Goal: Information Seeking & Learning: Compare options

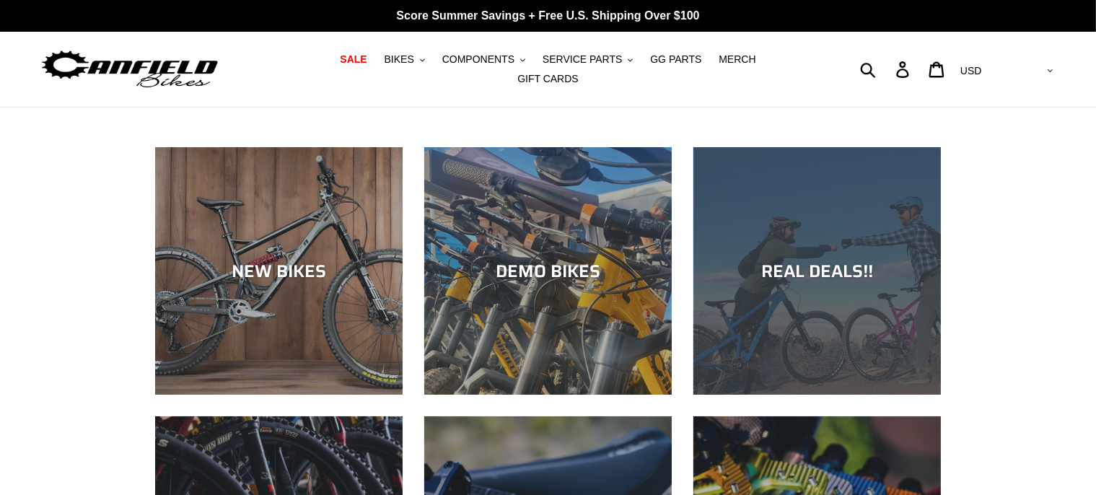
click at [839, 267] on div "REAL DEALS!!" at bounding box center [816, 270] width 247 height 21
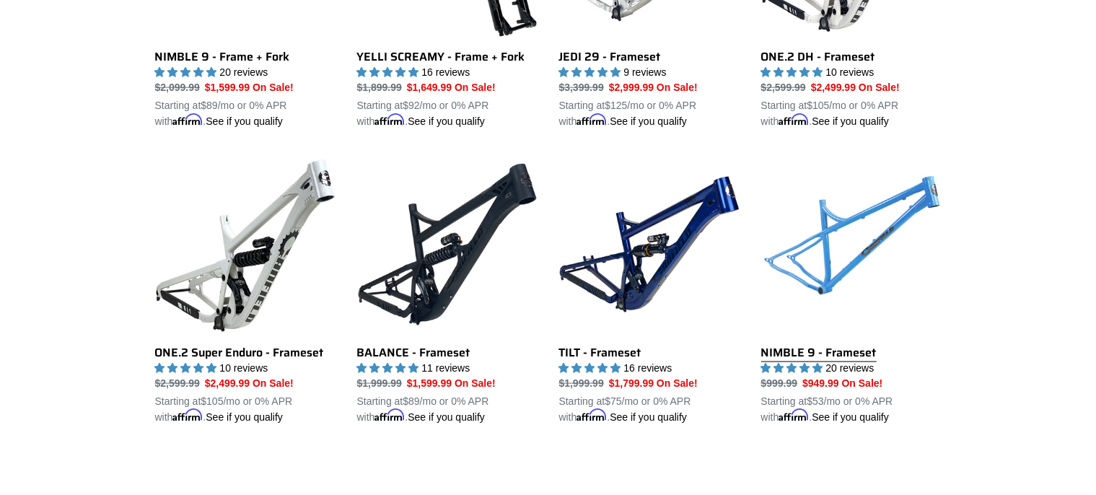
scroll to position [2057, 0]
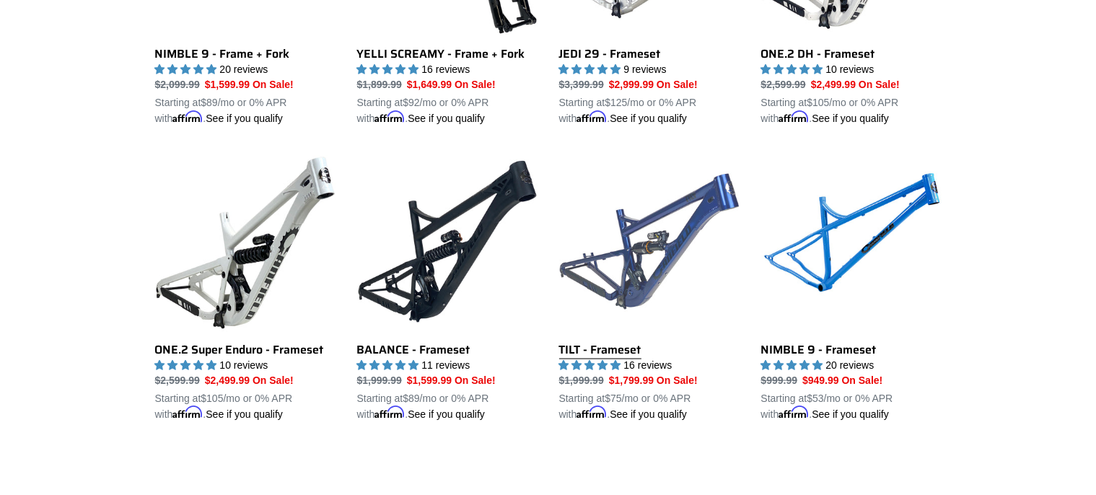
click at [654, 237] on link "TILT - Frameset" at bounding box center [649, 287] width 180 height 271
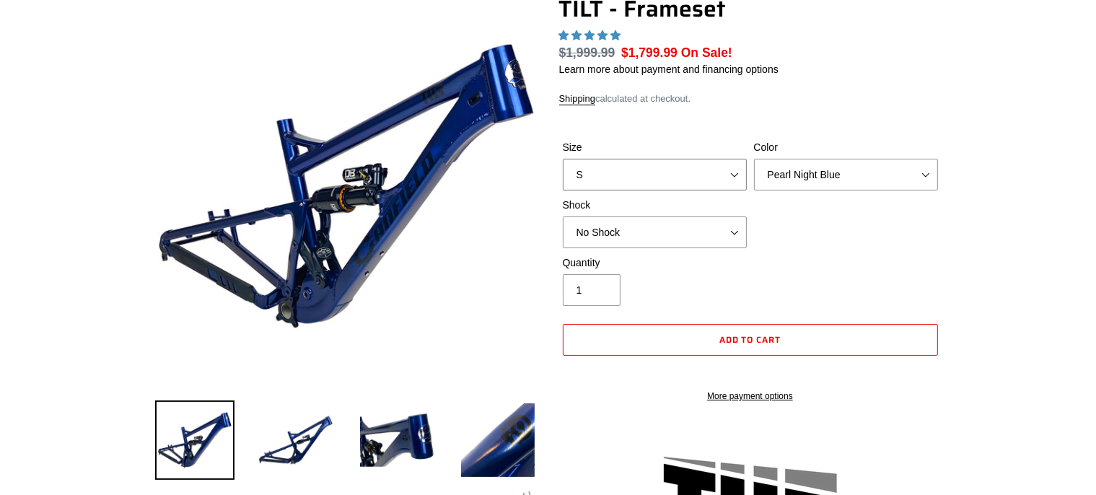
scroll to position [152, 0]
click at [563, 159] on select "S M L XL" at bounding box center [655, 175] width 184 height 32
select select "highest-rating"
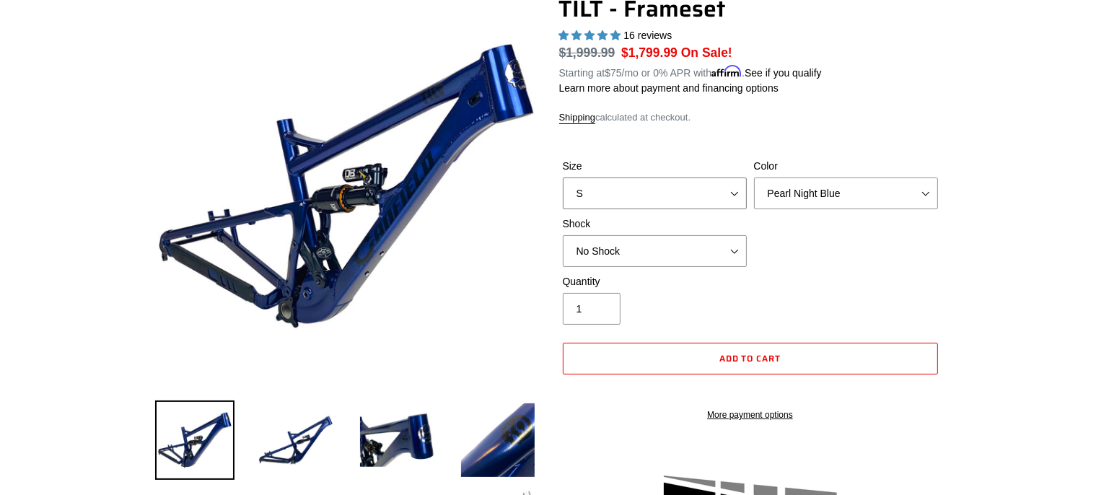
select select "L"
click option "L" at bounding box center [0, 0] width 0 height 0
click at [754, 177] on select "Pearl Night Blue Stealth Silver" at bounding box center [846, 193] width 184 height 32
click option "Stealth Silver" at bounding box center [0, 0] width 0 height 0
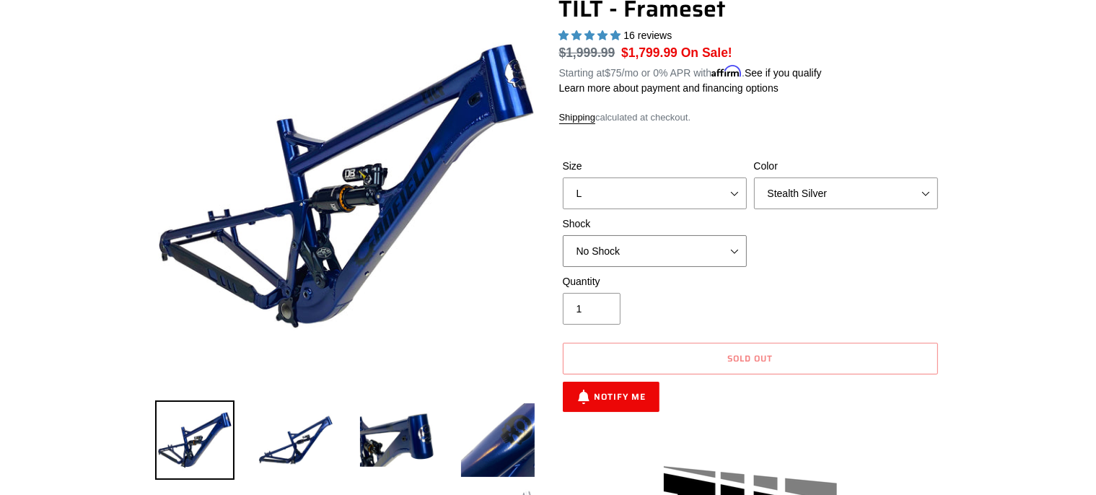
click at [563, 235] on select "No Shock Cane Creek DB Kitsuma Air RockShox Deluxe Ultimate Fox FLOAT X EXT Sto…" at bounding box center [655, 251] width 184 height 32
click at [799, 234] on div "Size S M L XL Color Pearl Night Blue Stealth Silver Shock No Shock Cane Creek D…" at bounding box center [750, 216] width 382 height 115
click at [754, 177] on select "Pearl Night Blue Stealth Silver" at bounding box center [846, 193] width 184 height 32
select select "Pearl Night Blue"
click option "Pearl Night Blue" at bounding box center [0, 0] width 0 height 0
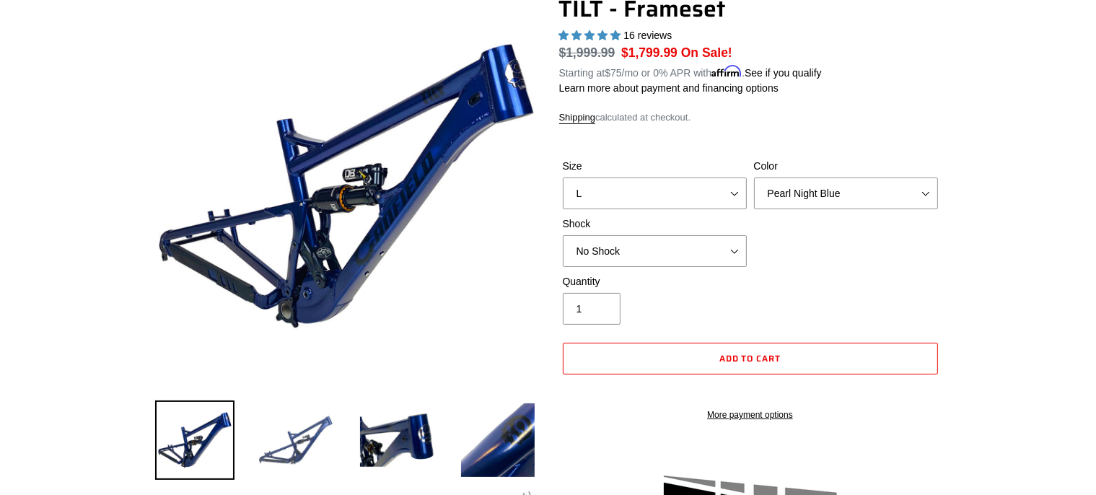
click at [293, 426] on img at bounding box center [295, 439] width 79 height 79
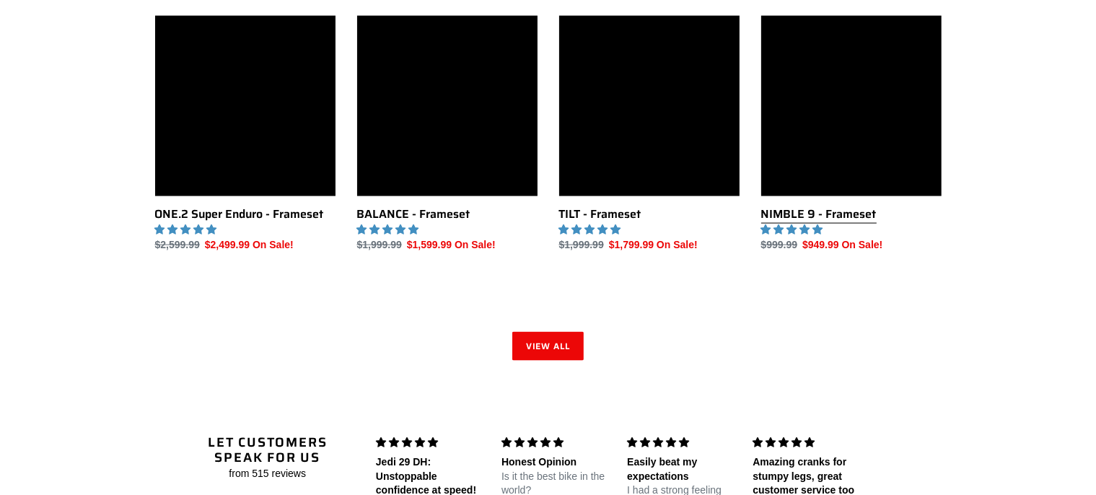
click at [830, 201] on link "NIMBLE 9 - Frameset" at bounding box center [851, 134] width 180 height 237
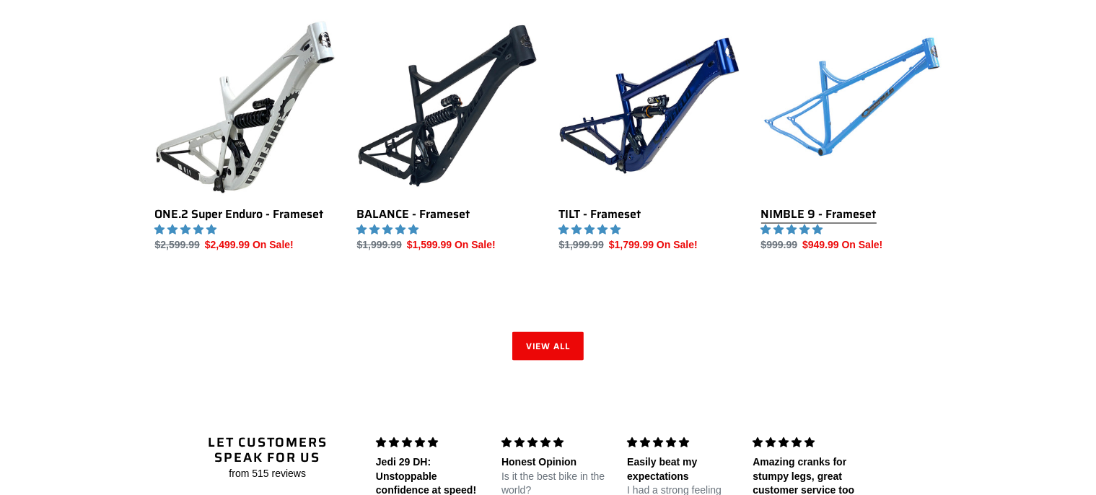
scroll to position [2156, 0]
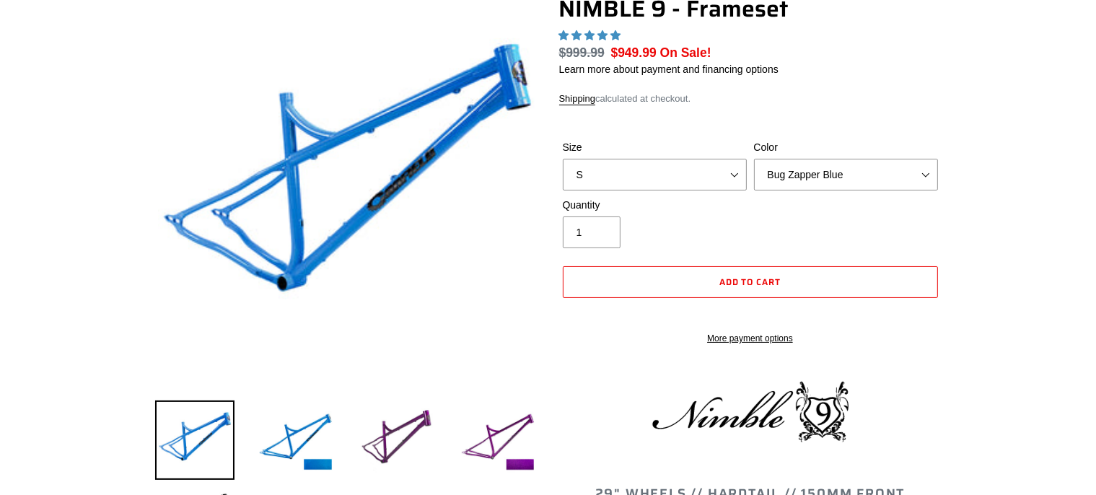
scroll to position [152, 0]
click at [563, 159] on select "S M L XL" at bounding box center [655, 175] width 184 height 32
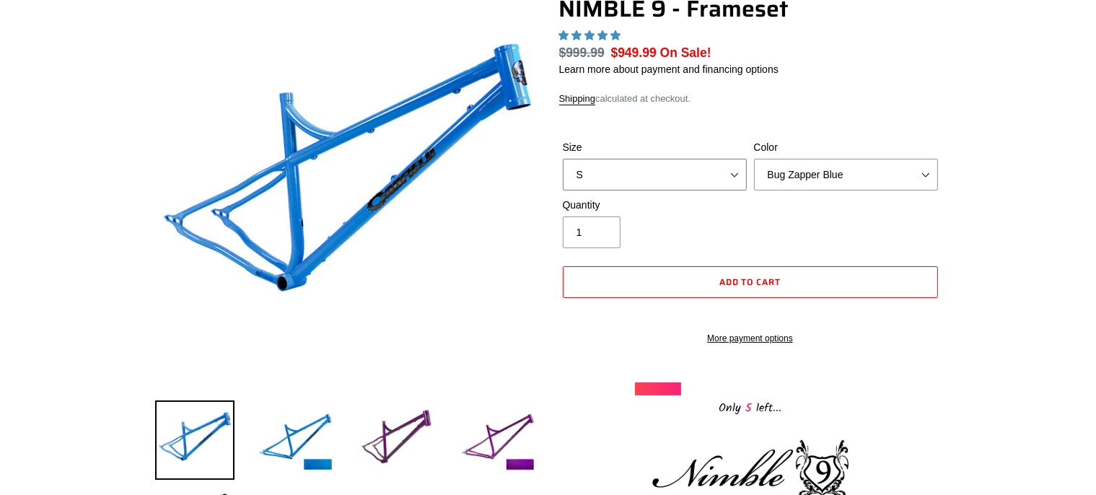
select select "highest-rating"
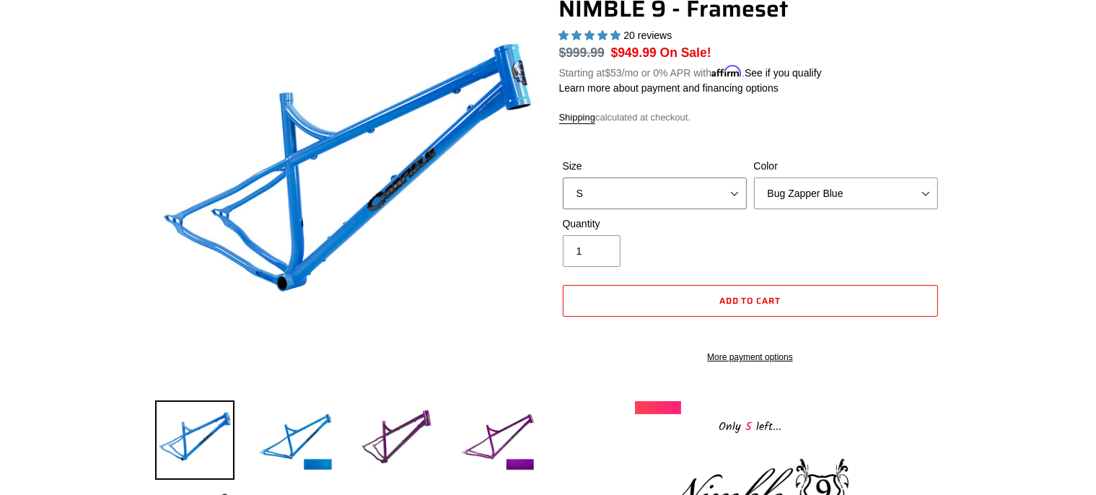
select select "L"
click option "L" at bounding box center [0, 0] width 0 height 0
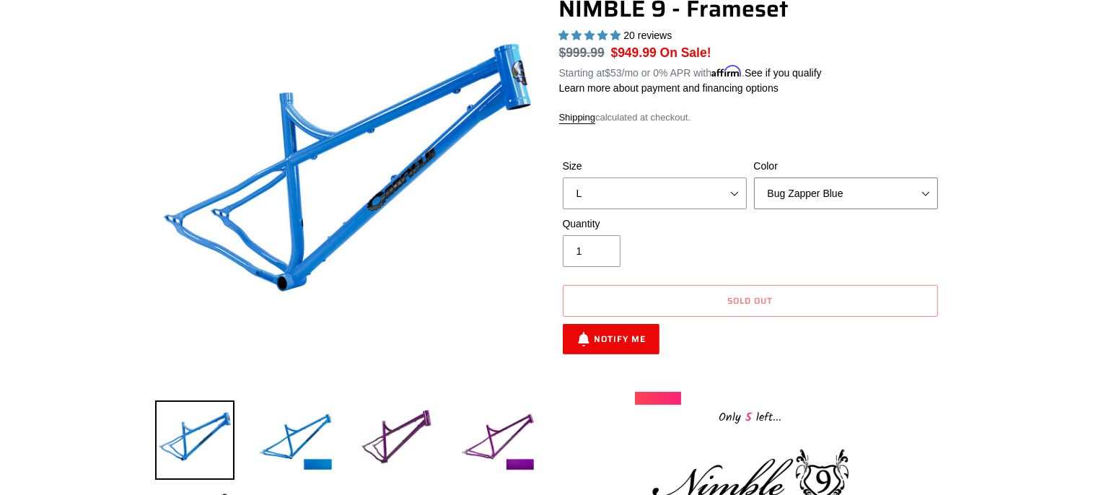
click at [754, 177] on select "Bug Zapper Blue Purple Haze -Sold Out Galaxy Black" at bounding box center [846, 193] width 184 height 32
click option "Galaxy Black" at bounding box center [0, 0] width 0 height 0
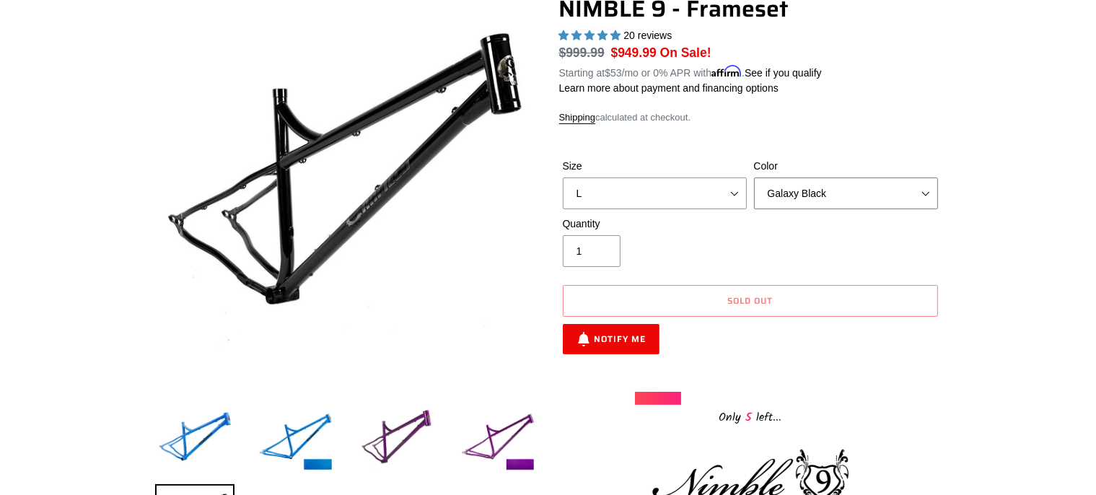
click at [754, 177] on select "Bug Zapper Blue Purple Haze -Sold Out Galaxy Black" at bounding box center [846, 193] width 184 height 32
select select "Purple Haze -Sold Out"
click option "Purple Haze -Sold Out" at bounding box center [0, 0] width 0 height 0
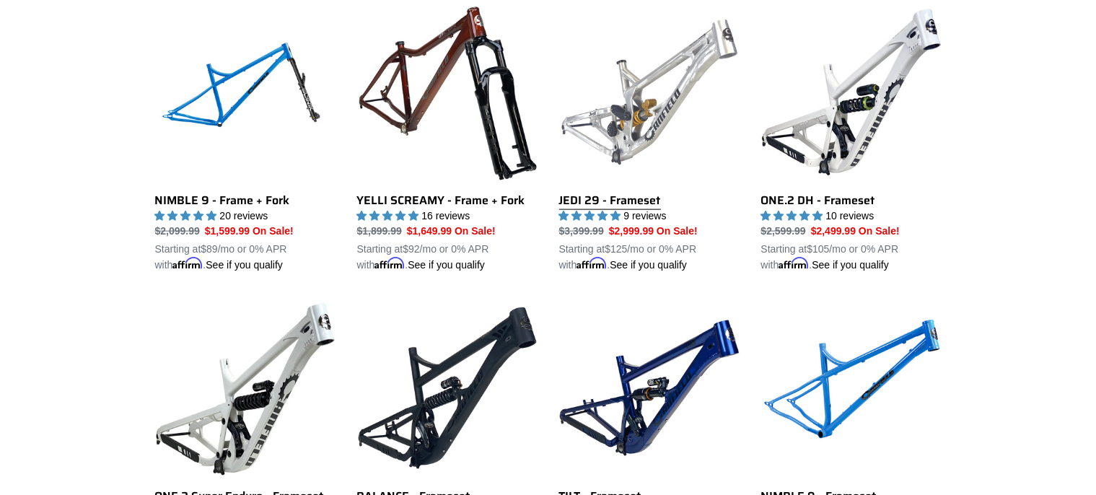
scroll to position [1851, 0]
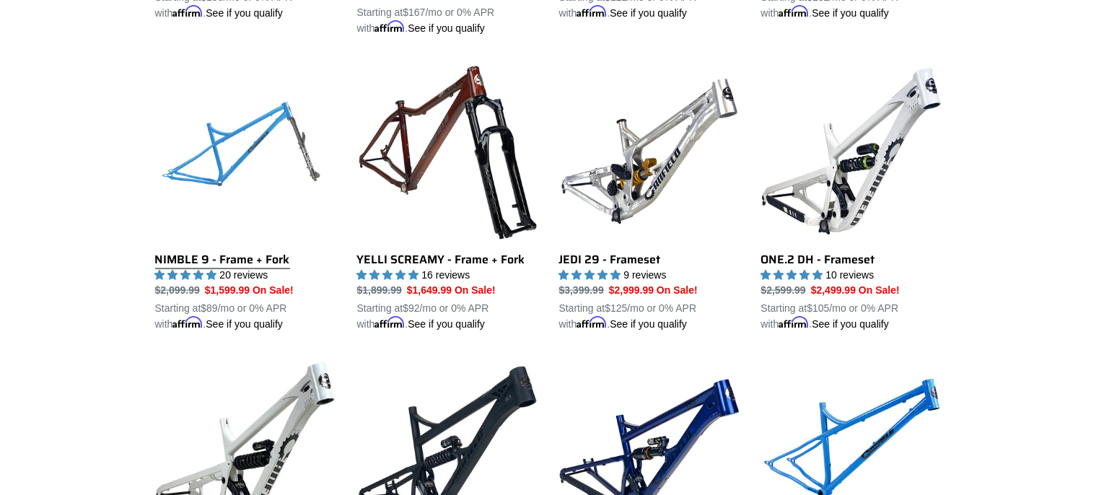
click at [247, 145] on link "NIMBLE 9 - Frame + Fork" at bounding box center [245, 196] width 180 height 271
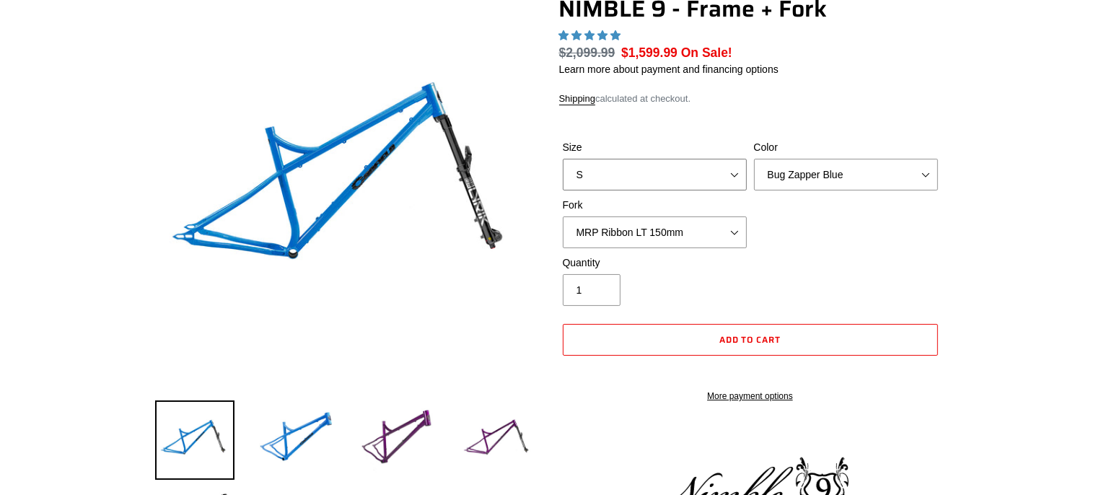
scroll to position [152, 0]
click at [563, 159] on select "S M L XL" at bounding box center [655, 175] width 184 height 32
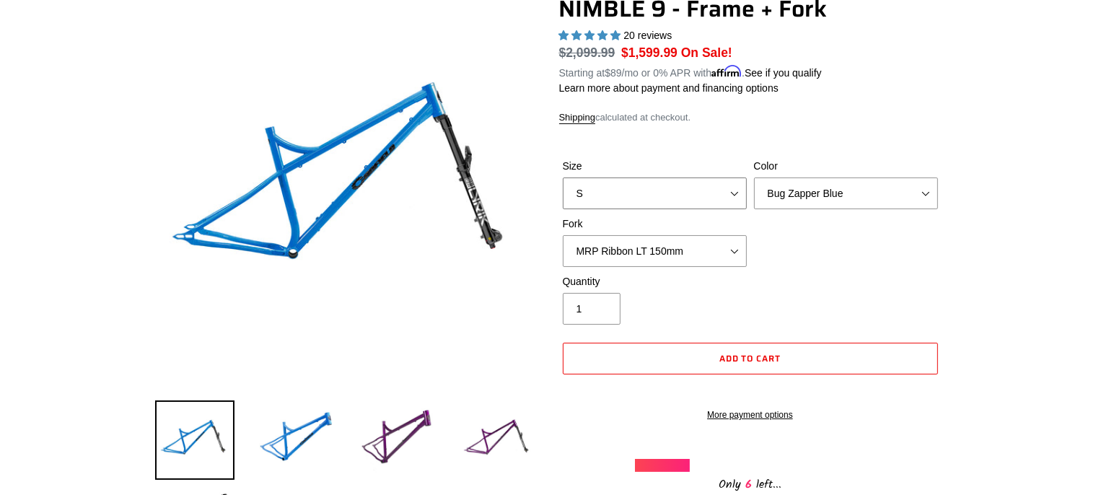
select select "L"
click option "L" at bounding box center [0, 0] width 0 height 0
select select "highest-rating"
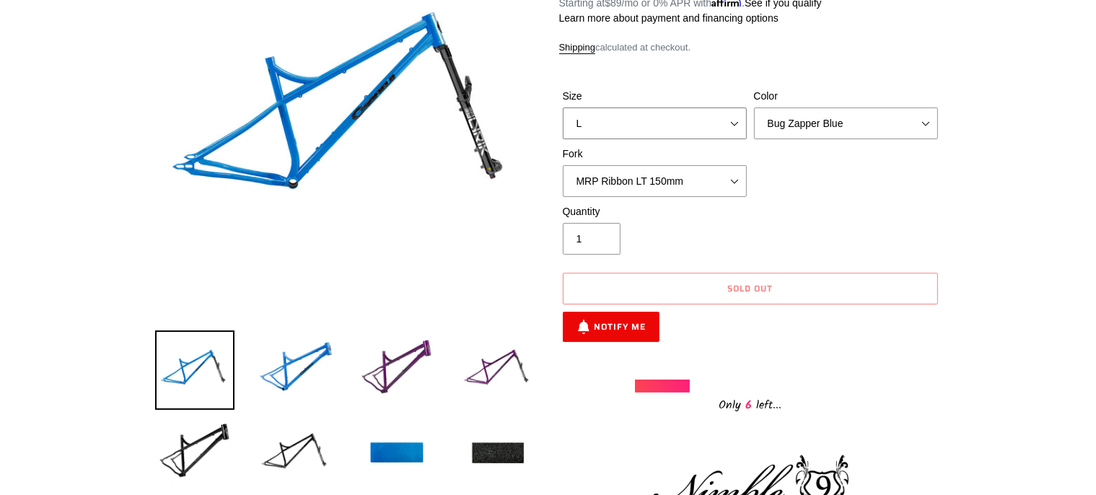
scroll to position [228, 0]
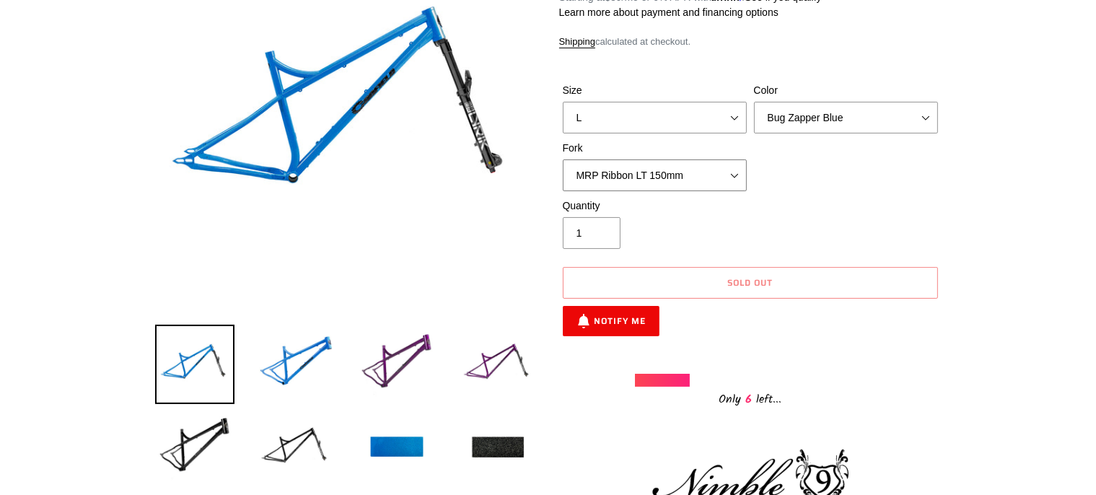
click at [563, 159] on select "MRP Ribbon LT 150mm Fox 36 Factory Grip X 150mm (Special Order) RockShox Lyrik …" at bounding box center [655, 175] width 184 height 32
select select "RockShox Lyrik Ultimate 150mm (Gloss Black - Special Order)"
click option "RockShox Lyrik Ultimate 150mm (Gloss Black - Special Order)" at bounding box center [0, 0] width 0 height 0
click at [754, 102] on select "Bug Zapper Blue Purple Haze - Sold Out Galaxy Black" at bounding box center [846, 118] width 184 height 32
select select "Galaxy Black"
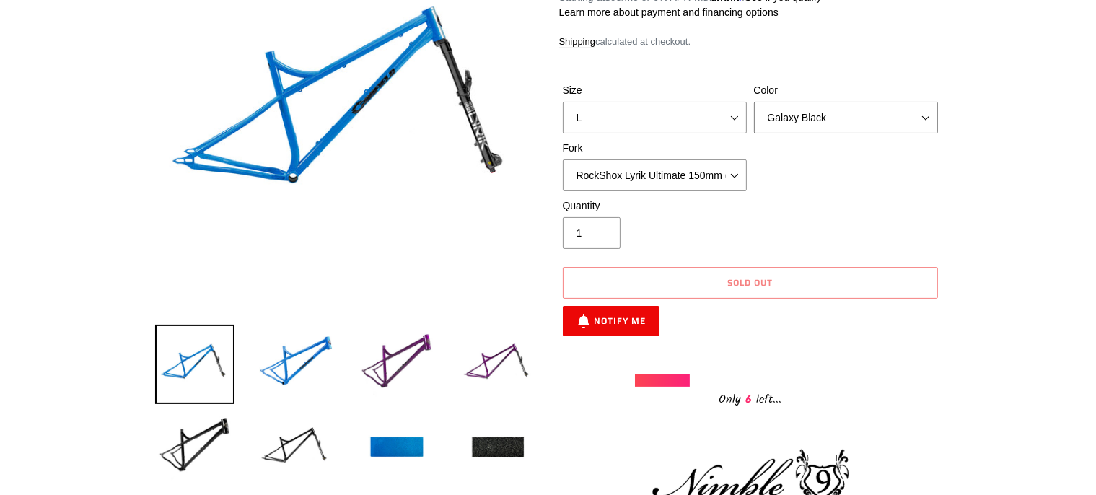
click option "Galaxy Black" at bounding box center [0, 0] width 0 height 0
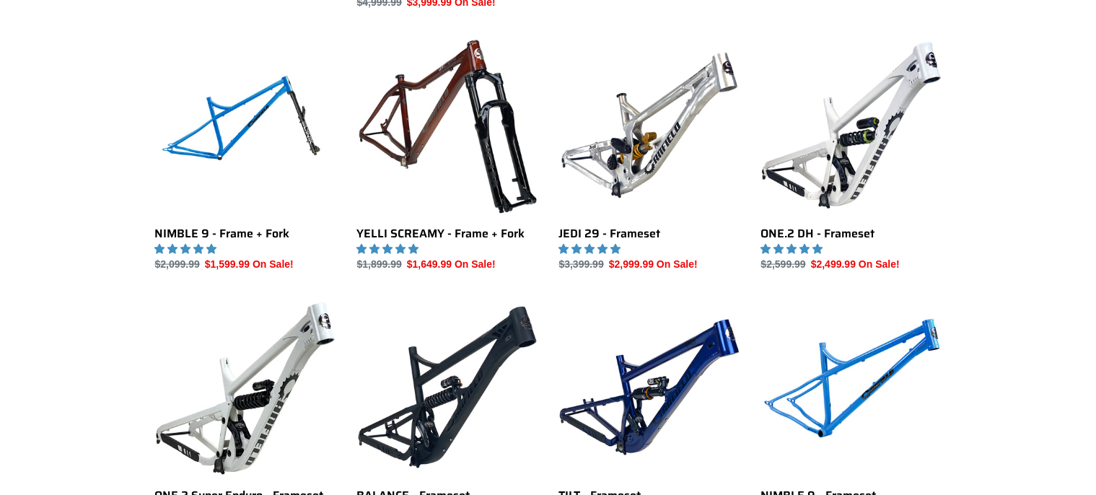
scroll to position [1842, 0]
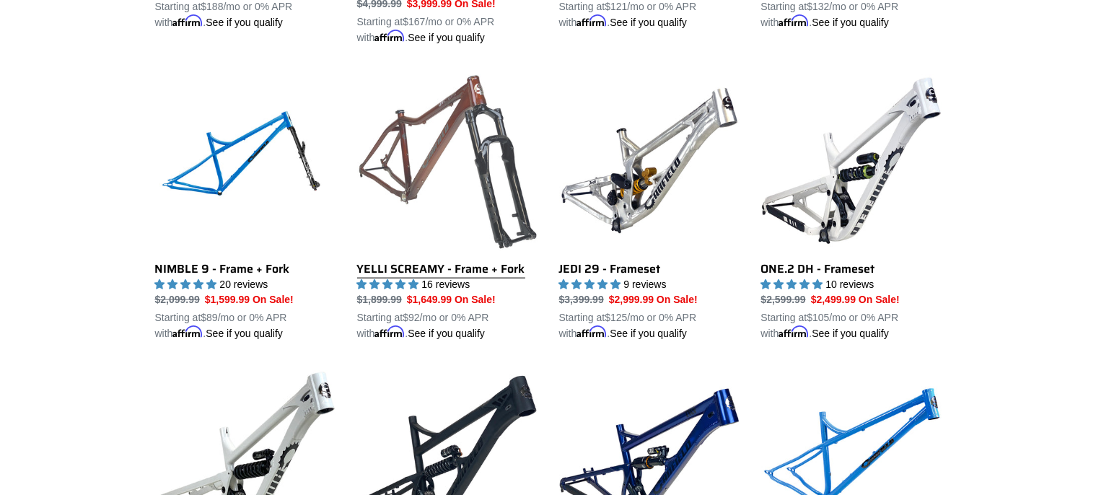
click at [423, 163] on link "YELLI SCREAMY - Frame + Fork" at bounding box center [447, 206] width 180 height 271
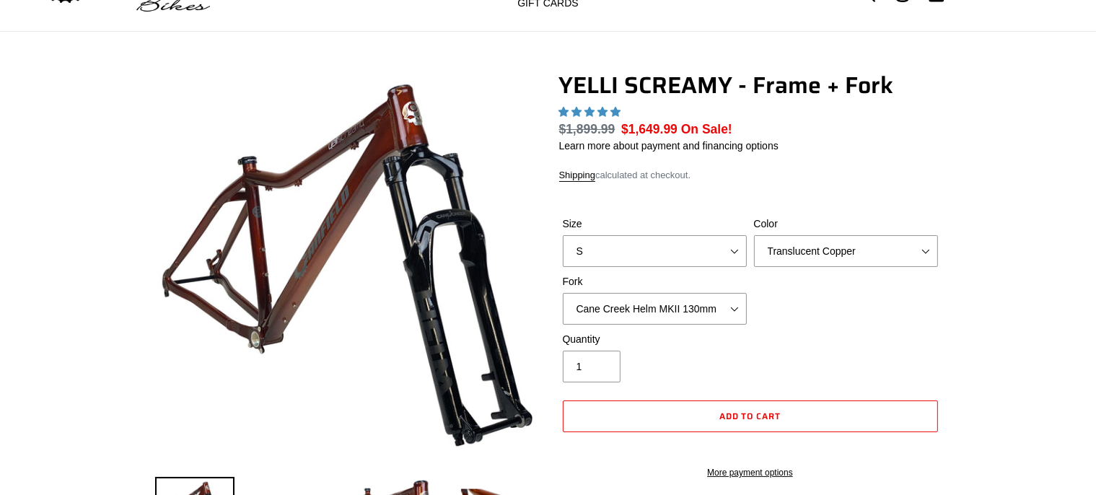
scroll to position [76, 0]
select select "highest-rating"
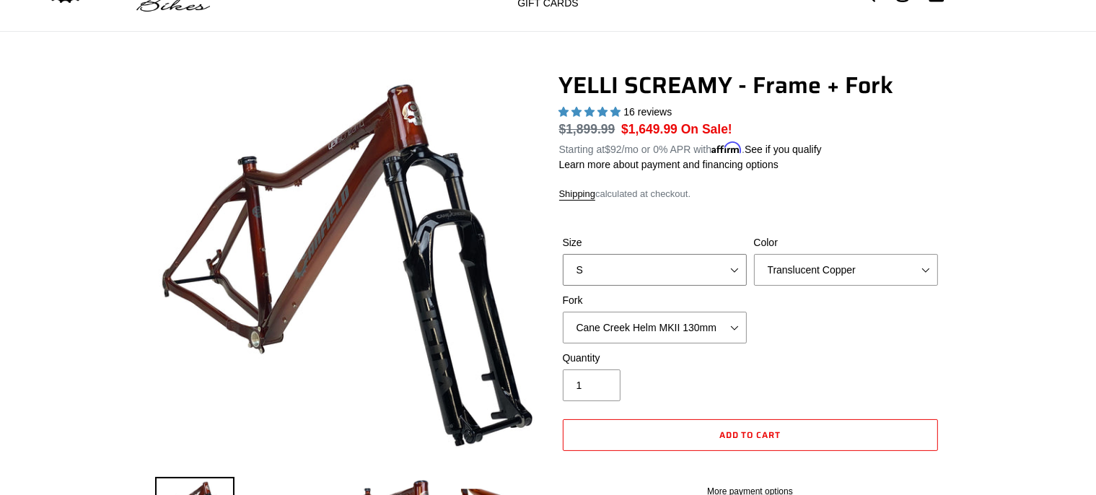
click at [563, 254] on select "S M L XL" at bounding box center [655, 270] width 184 height 32
select select "L"
click option "L" at bounding box center [0, 0] width 0 height 0
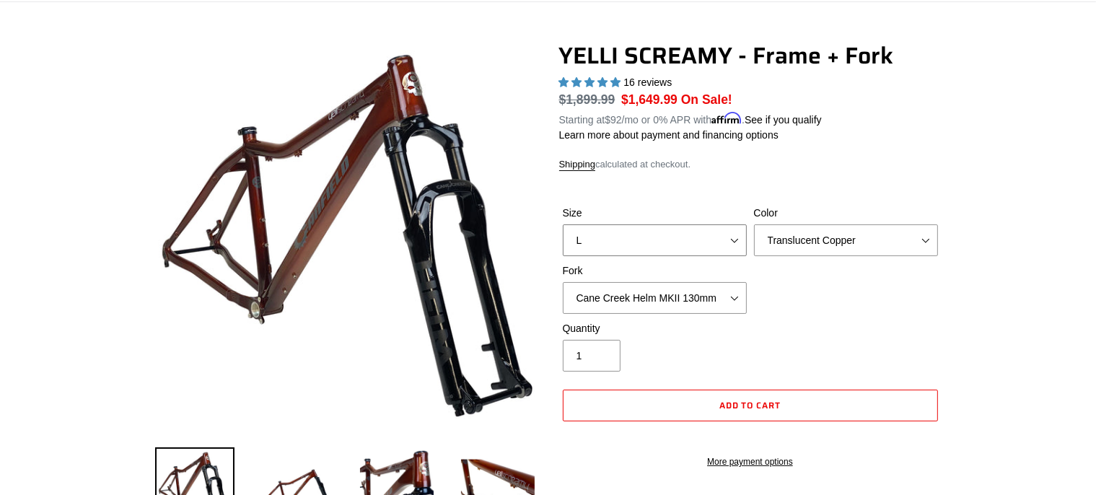
scroll to position [76, 0]
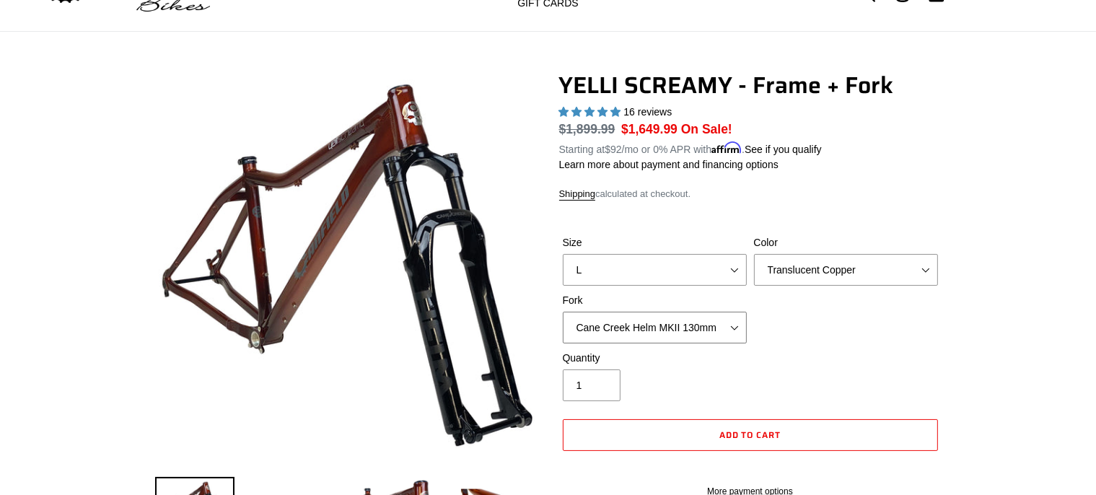
click at [563, 312] on select "Cane Creek Helm MKII 130mm Fox 34 SL Factory Grip X 130mm RockShox Pike Ultimat…" at bounding box center [655, 328] width 184 height 32
click option "RockShox Pike Ultimate 130mm" at bounding box center [0, 0] width 0 height 0
click at [893, 352] on div "Quantity 1" at bounding box center [750, 380] width 382 height 58
click at [563, 312] on select "Cane Creek Helm MKII 130mm Fox 34 SL Factory Grip X 130mm RockShox Pike Ultimat…" at bounding box center [655, 328] width 184 height 32
click option "Cane Creek Helm MKII 130mm" at bounding box center [0, 0] width 0 height 0
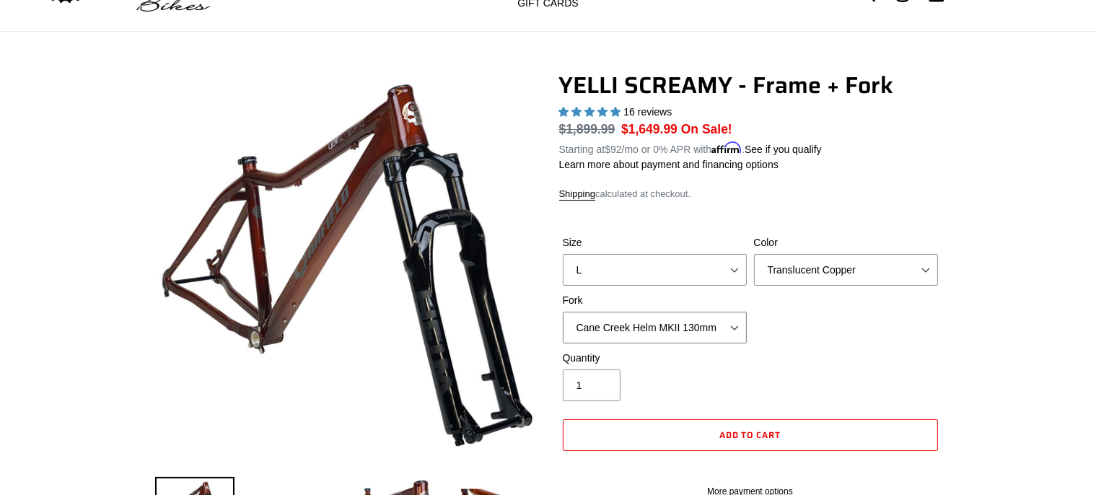
click at [563, 312] on select "Cane Creek Helm MKII 130mm Fox 34 SL Factory Grip X 130mm RockShox Pike Ultimat…" at bounding box center [655, 328] width 184 height 32
click option "Fox 34 SL Factory Grip X 130mm" at bounding box center [0, 0] width 0 height 0
click at [563, 312] on select "Cane Creek Helm MKII 130mm Fox 34 SL Factory Grip X 130mm RockShox Pike Ultimat…" at bounding box center [655, 328] width 184 height 32
select select "RockShox Pike Ultimate 130mm"
click option "RockShox Pike Ultimate 130mm" at bounding box center [0, 0] width 0 height 0
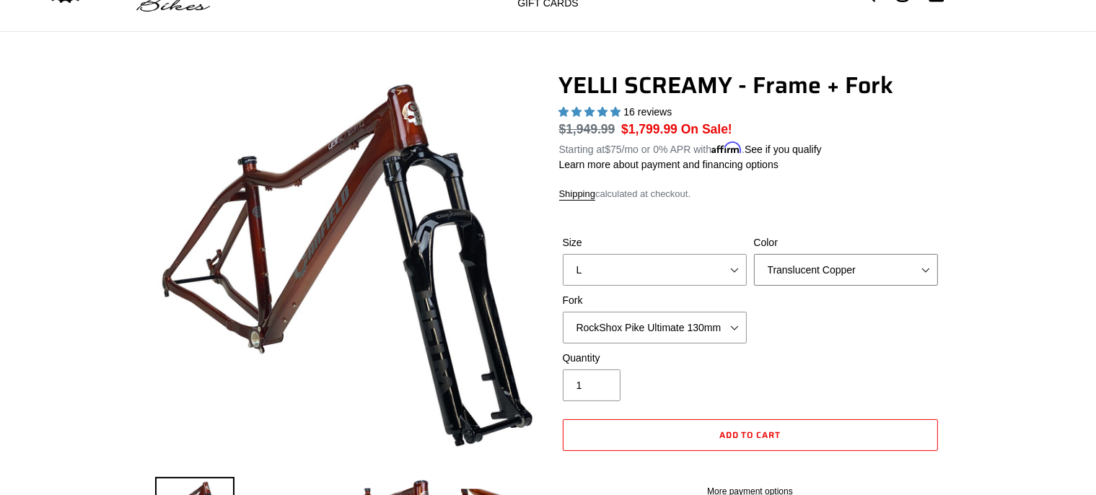
click at [754, 254] on select "Translucent Copper Purple Haze Raw" at bounding box center [846, 270] width 184 height 32
click option "Purple Haze" at bounding box center [0, 0] width 0 height 0
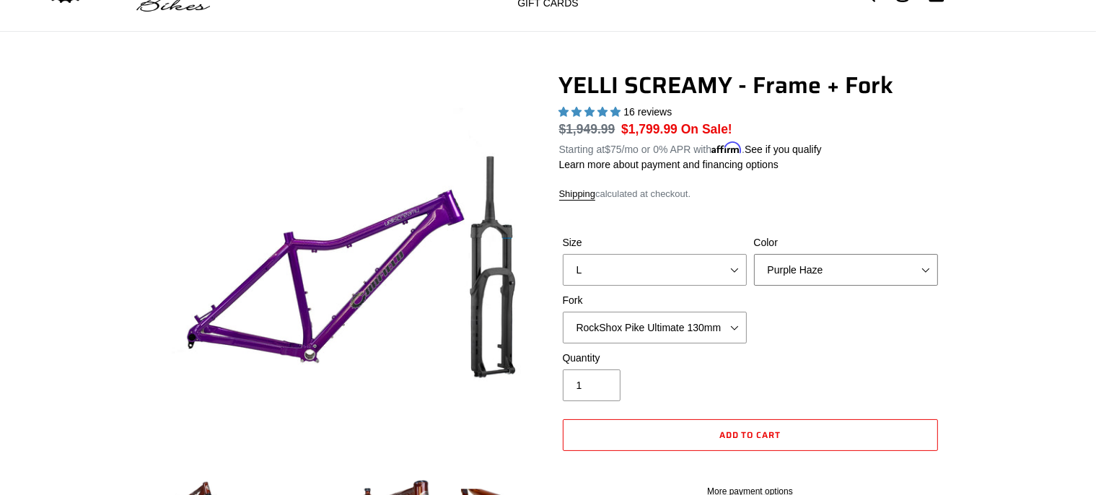
click at [754, 254] on select "Translucent Copper Purple Haze Raw" at bounding box center [846, 270] width 184 height 32
click option "Raw" at bounding box center [0, 0] width 0 height 0
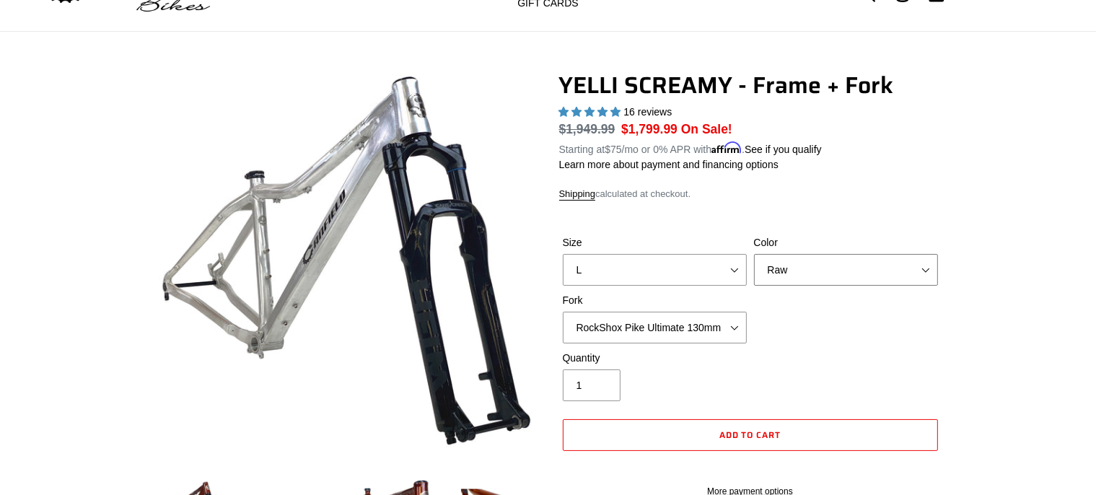
click at [754, 254] on select "Translucent Copper Purple Haze Raw" at bounding box center [846, 270] width 184 height 32
select select "Translucent Copper"
click option "Translucent Copper" at bounding box center [0, 0] width 0 height 0
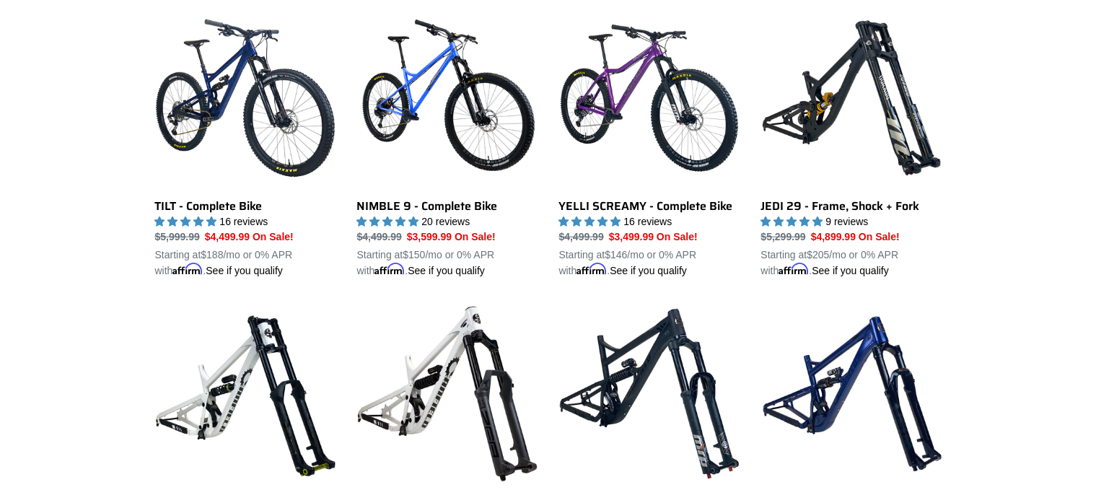
scroll to position [1222, 0]
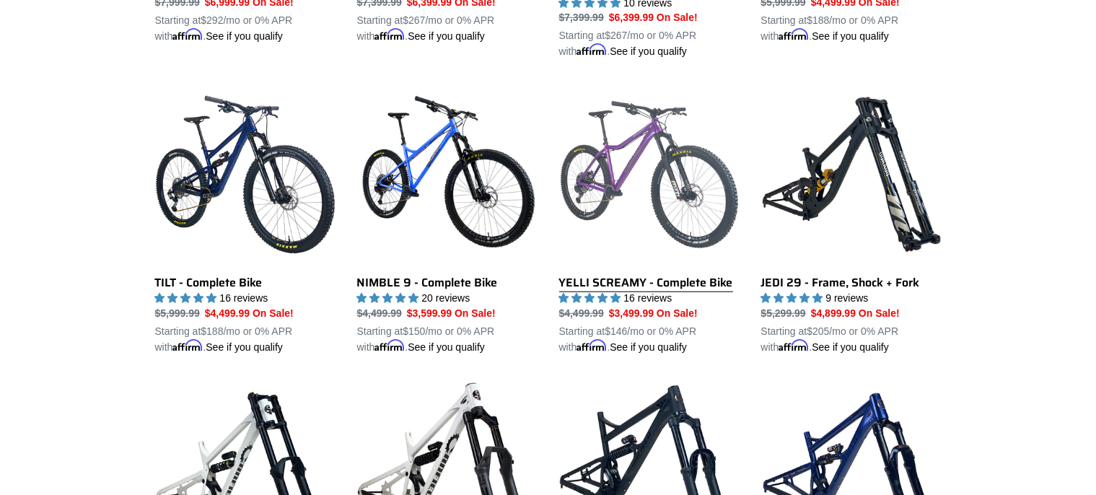
click at [610, 270] on link "YELLI SCREAMY - Complete Bike" at bounding box center [649, 219] width 180 height 271
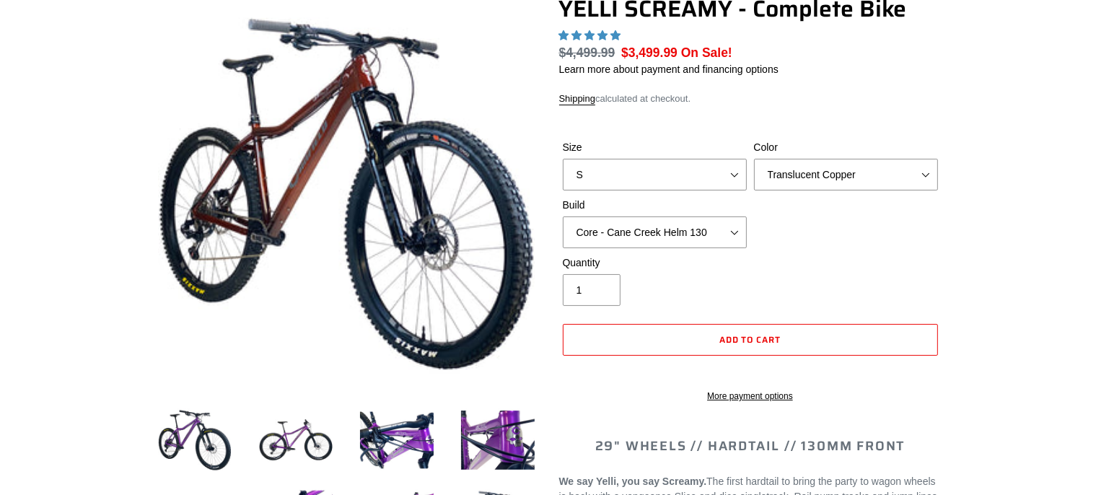
scroll to position [152, 0]
click at [563, 159] on select "S M L XL" at bounding box center [655, 175] width 184 height 32
select select "L"
click option "L" at bounding box center [0, 0] width 0 height 0
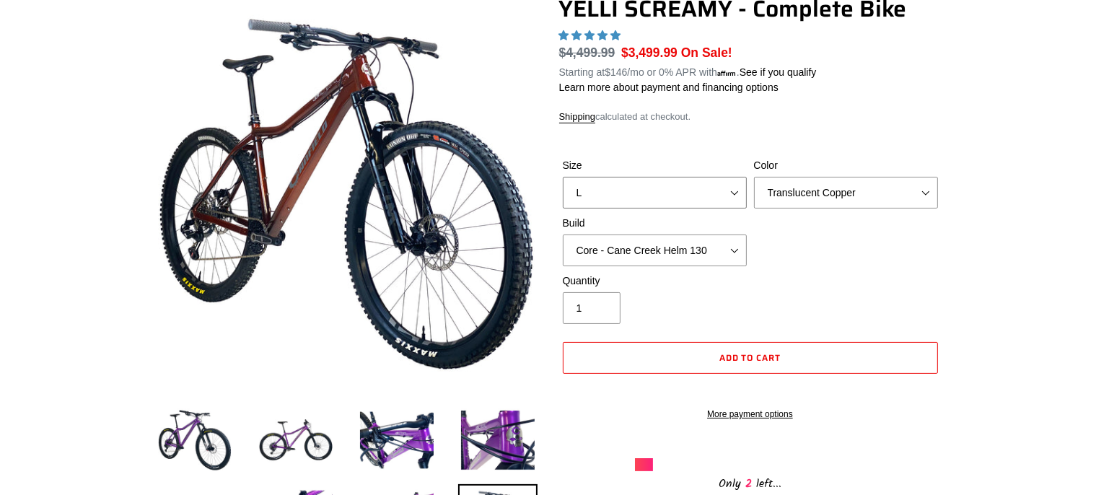
select select "highest-rating"
click at [563, 235] on select "Core - Cane Creek Helm 130 Pro - [GEOGRAPHIC_DATA] Helm 130 Core - Fox 34 SL Fa…" at bounding box center [655, 251] width 184 height 32
click option "Core - RockShox Pike Ultimate 130" at bounding box center [0, 0] width 0 height 0
click at [563, 235] on select "Core - Cane Creek Helm 130 Pro - [GEOGRAPHIC_DATA] Helm 130 Core - Fox 34 SL Fa…" at bounding box center [655, 251] width 184 height 32
click option "Pro - RockShox Pike Ultimate 130" at bounding box center [0, 0] width 0 height 0
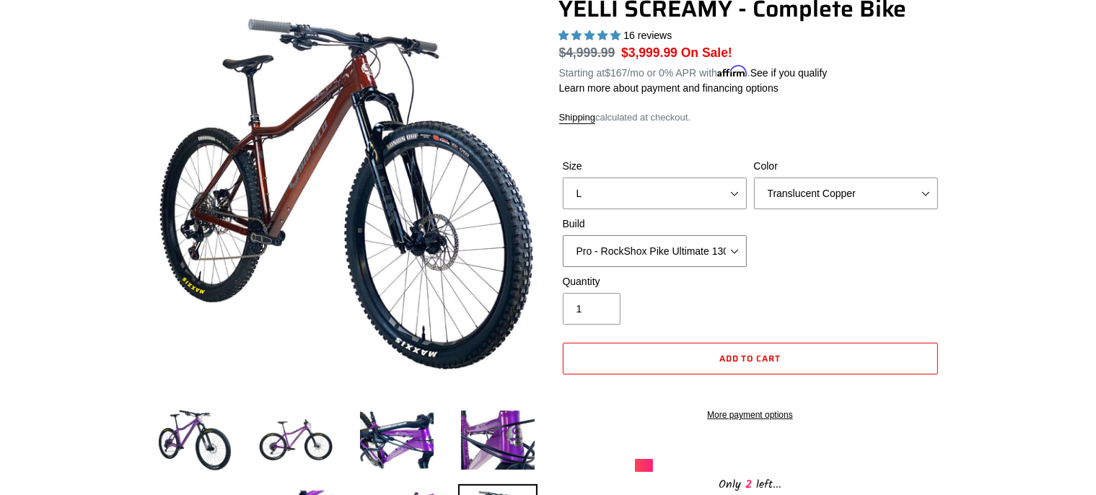
click at [563, 235] on select "Core - Cane Creek Helm 130 Pro - [GEOGRAPHIC_DATA] Helm 130 Core - Fox 34 SL Fa…" at bounding box center [655, 251] width 184 height 32
select select "Core - RockShox Pike Ultimate 130"
click option "Core - RockShox Pike Ultimate 130" at bounding box center [0, 0] width 0 height 0
click at [828, 293] on div "Quantity 1" at bounding box center [750, 303] width 382 height 58
click at [523, 429] on img at bounding box center [497, 439] width 79 height 79
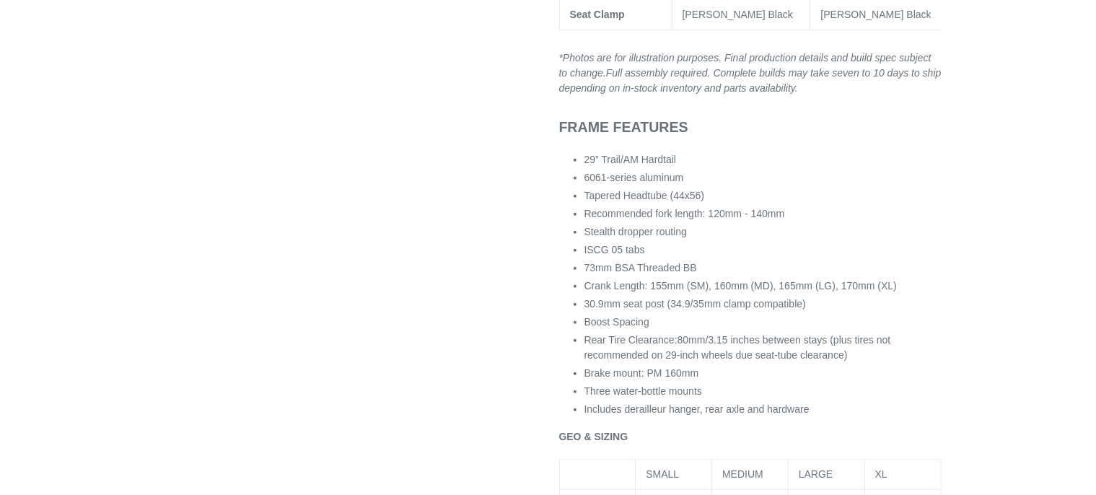
scroll to position [1524, 0]
